Goal: Task Accomplishment & Management: Manage account settings

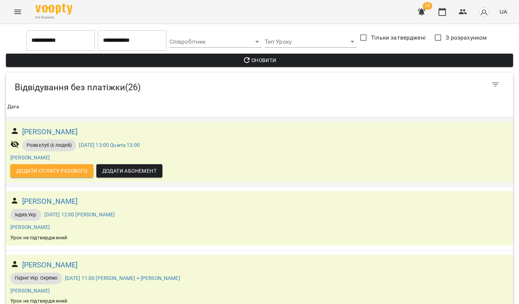
click at [209, 145] on div "Розм.клуб (6 людей) [DATE] 13:00 Quarta 13:00" at bounding box center [259, 145] width 501 height 15
click at [124, 45] on input "**********" at bounding box center [132, 40] width 69 height 21
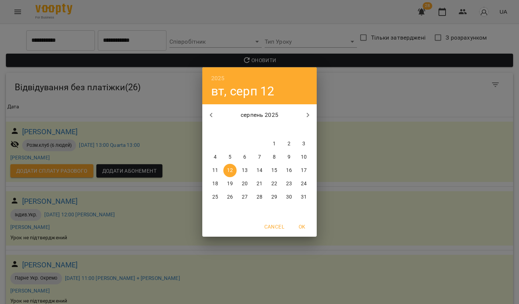
click at [303, 224] on span "OK" at bounding box center [302, 226] width 18 height 9
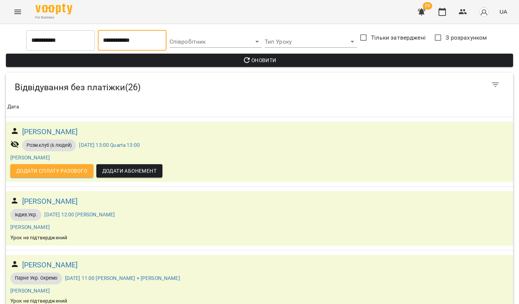
click at [270, 60] on span "Оновити" at bounding box center [260, 60] width 496 height 9
click at [442, 12] on icon "button" at bounding box center [442, 11] width 9 height 9
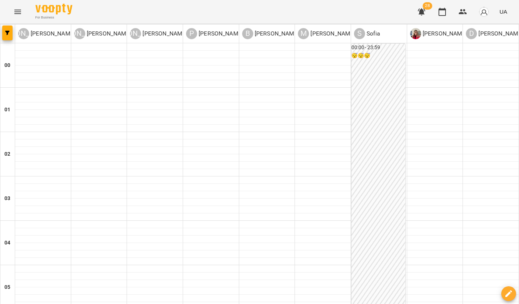
type input "**********"
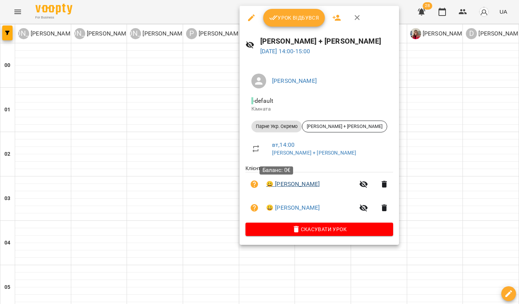
click at [282, 180] on link "😀 [PERSON_NAME]" at bounding box center [293, 183] width 54 height 9
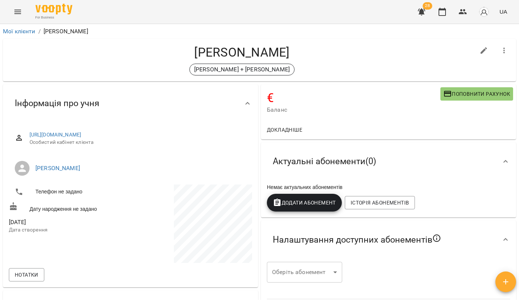
click at [310, 199] on span "Додати Абонемент" at bounding box center [304, 202] width 63 height 9
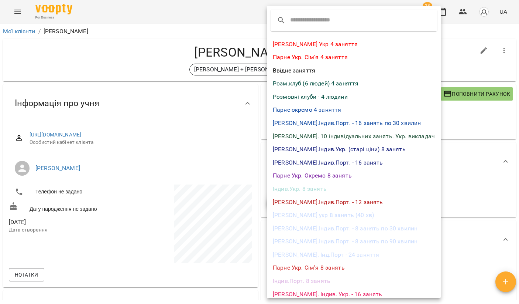
click at [315, 172] on li "Парне Укр. Окремо 8 занять" at bounding box center [354, 175] width 174 height 13
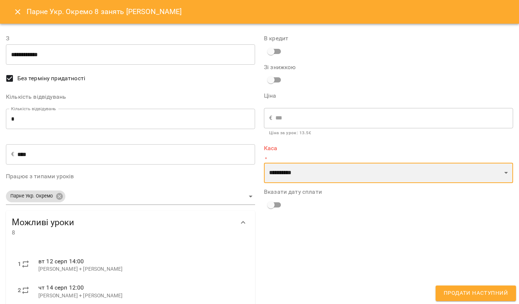
select select "**********"
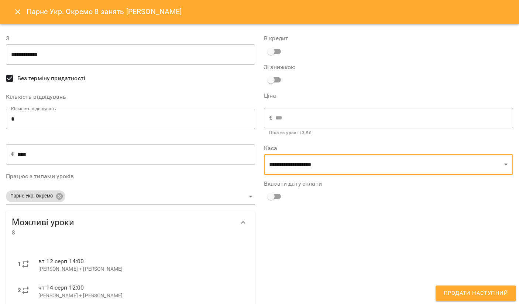
click at [460, 292] on span "Продати наступний" at bounding box center [476, 293] width 64 height 10
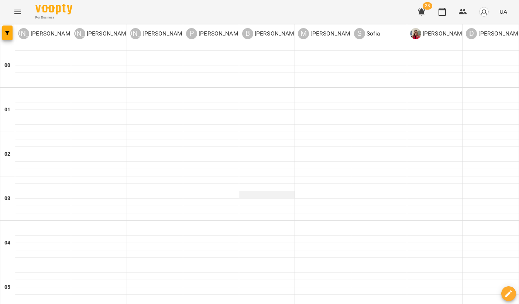
scroll to position [561, 0]
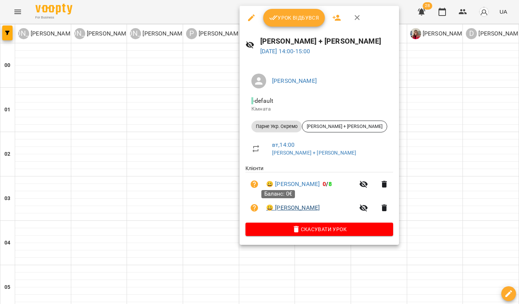
click at [283, 208] on link "😀 [PERSON_NAME]" at bounding box center [293, 207] width 54 height 9
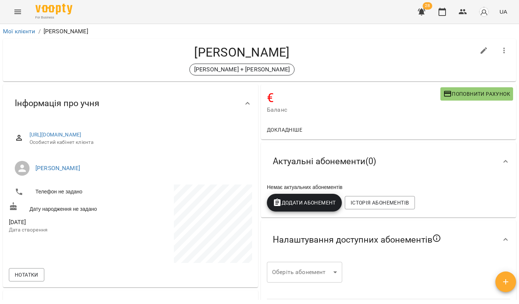
click at [309, 208] on button "Додати Абонемент" at bounding box center [304, 203] width 75 height 18
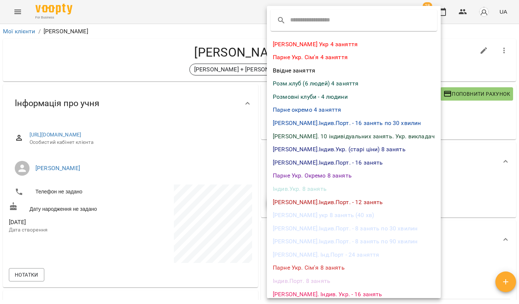
click at [304, 186] on li "Індив.Укр. 8 занять" at bounding box center [354, 188] width 174 height 13
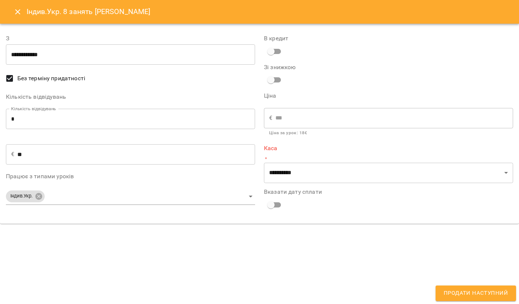
click at [22, 9] on button "Close" at bounding box center [18, 12] width 18 height 18
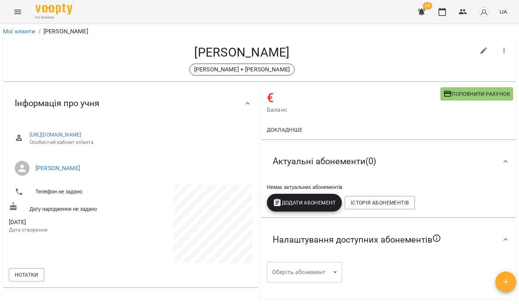
click at [307, 205] on span "Додати Абонемент" at bounding box center [304, 202] width 63 height 9
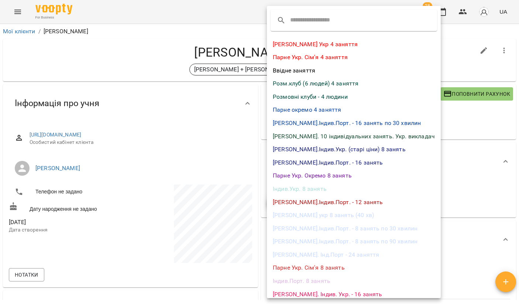
click at [305, 173] on li "Парне Укр. Окремо 8 занять" at bounding box center [354, 175] width 174 height 13
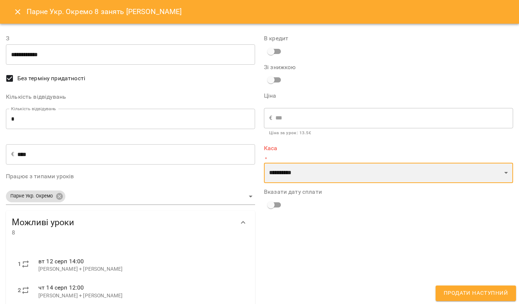
select select "**********"
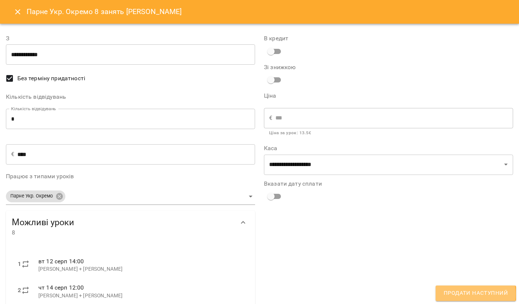
click at [460, 294] on span "Продати наступний" at bounding box center [476, 293] width 64 height 10
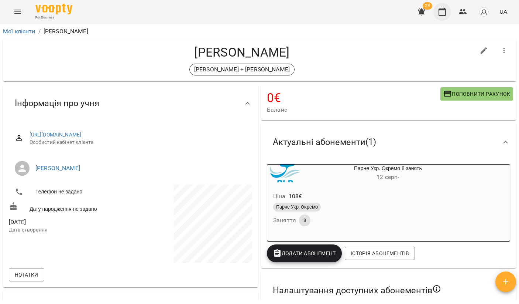
click at [442, 13] on icon "button" at bounding box center [442, 11] width 9 height 9
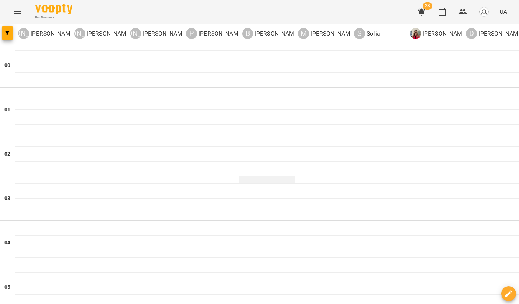
scroll to position [550, 0]
